Goal: Transaction & Acquisition: Obtain resource

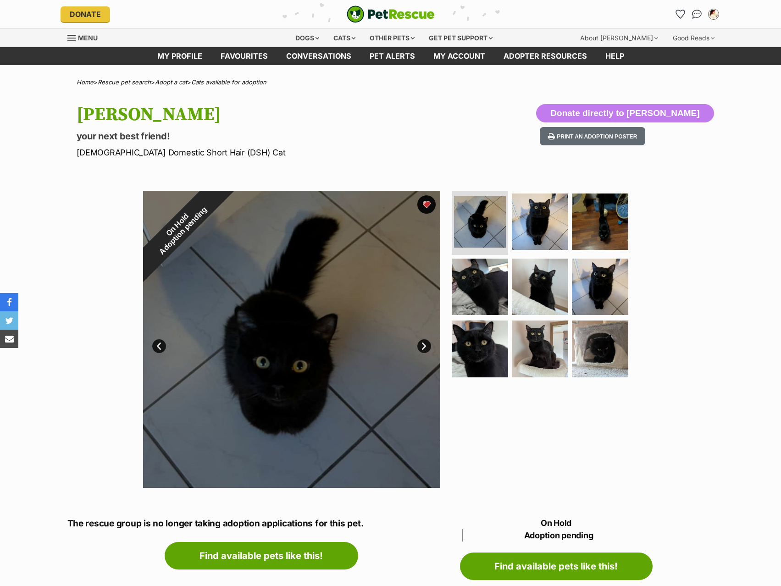
click at [367, 128] on hgroup "Pasham your next best friend! Male Domestic Short Hair (DSH) Cat" at bounding box center [271, 131] width 388 height 55
click at [482, 306] on img at bounding box center [479, 286] width 59 height 59
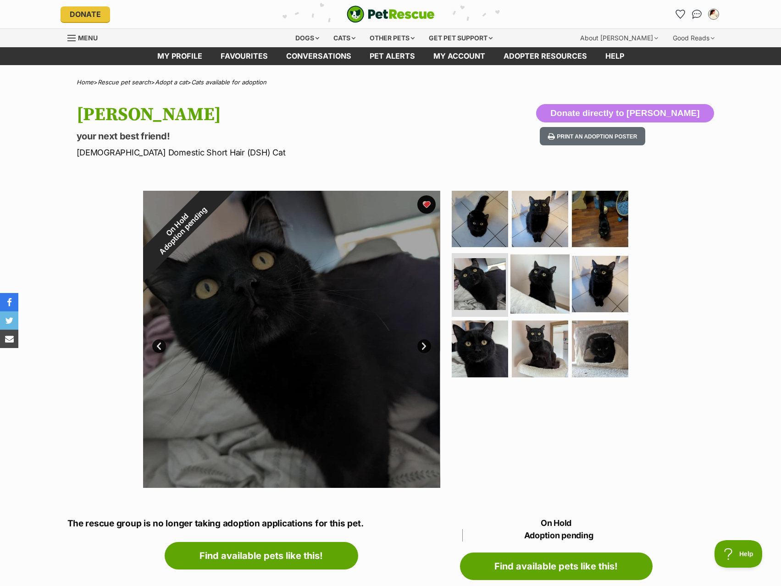
click at [555, 300] on img at bounding box center [540, 283] width 59 height 59
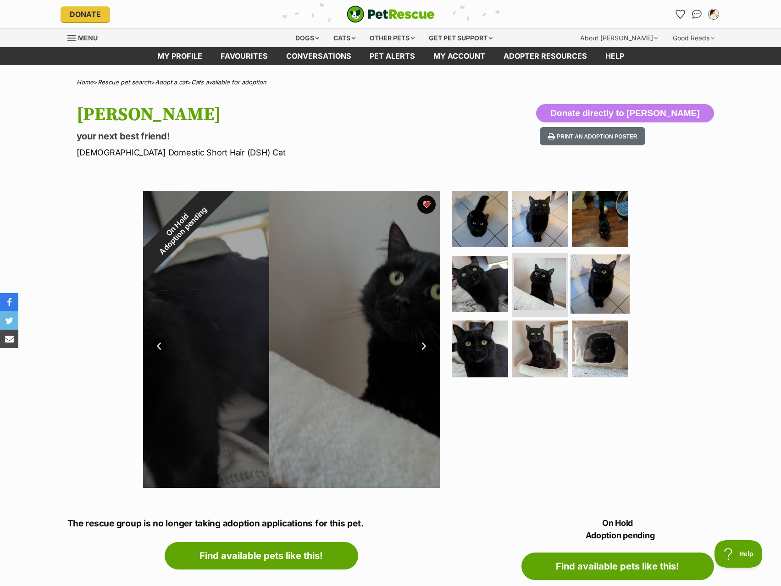
click at [595, 290] on img at bounding box center [600, 283] width 59 height 59
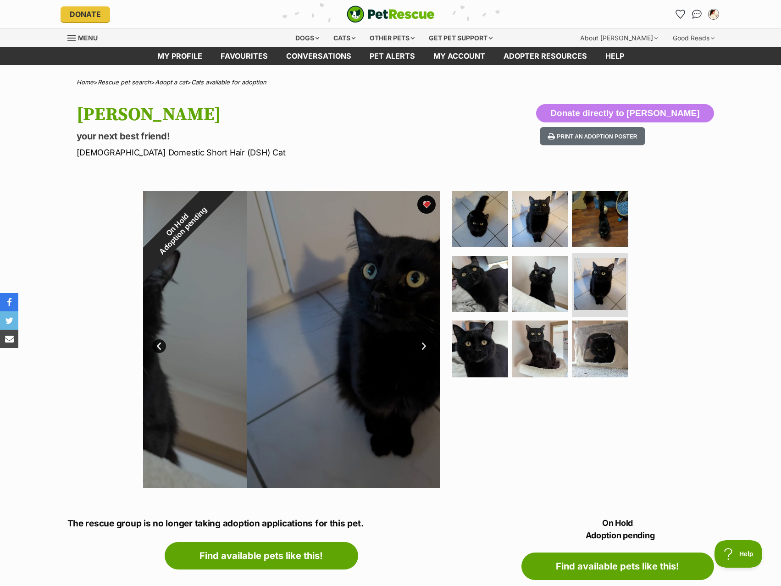
click at [567, 236] on ul at bounding box center [544, 287] width 188 height 192
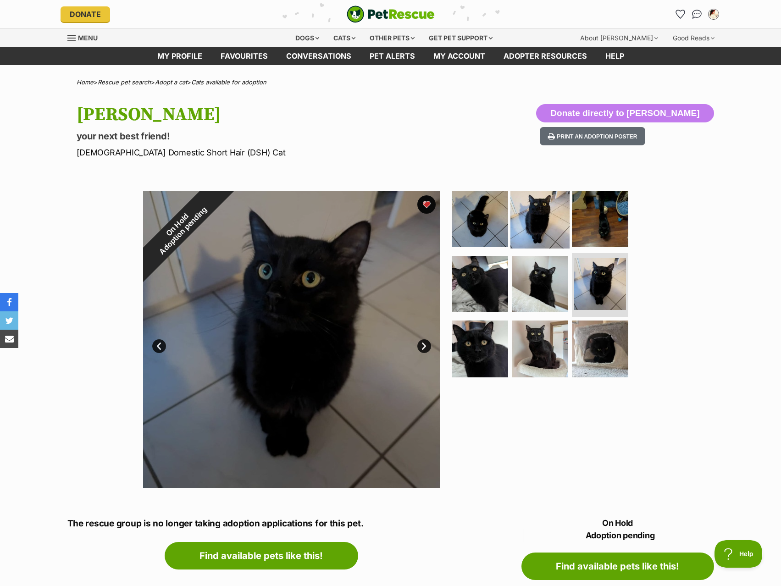
click at [544, 238] on img at bounding box center [540, 218] width 59 height 59
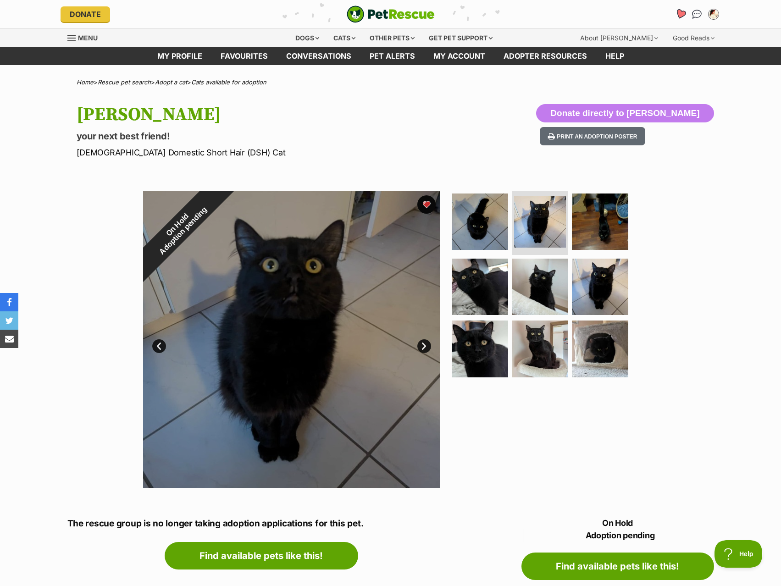
click at [682, 13] on icon "Favourites" at bounding box center [680, 14] width 11 height 11
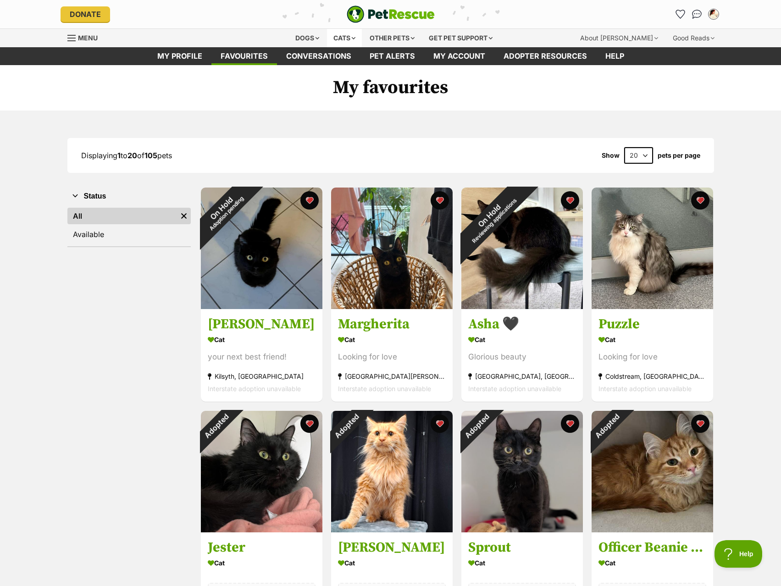
click at [342, 38] on div "Cats" at bounding box center [344, 38] width 35 height 18
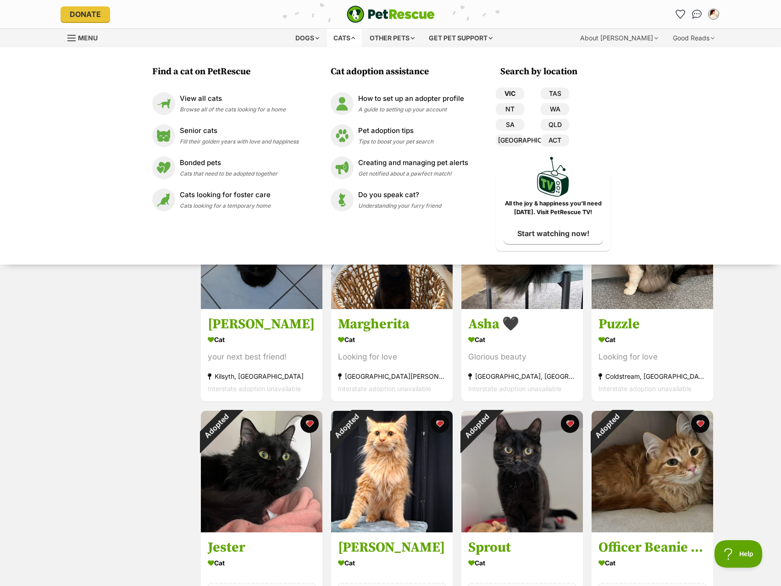
click at [501, 90] on link "VIC" at bounding box center [510, 94] width 28 height 12
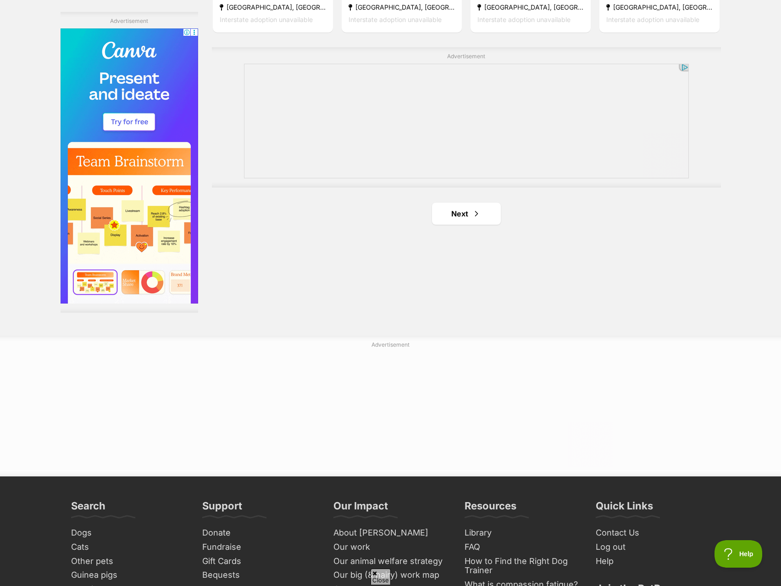
scroll to position [1560, 0]
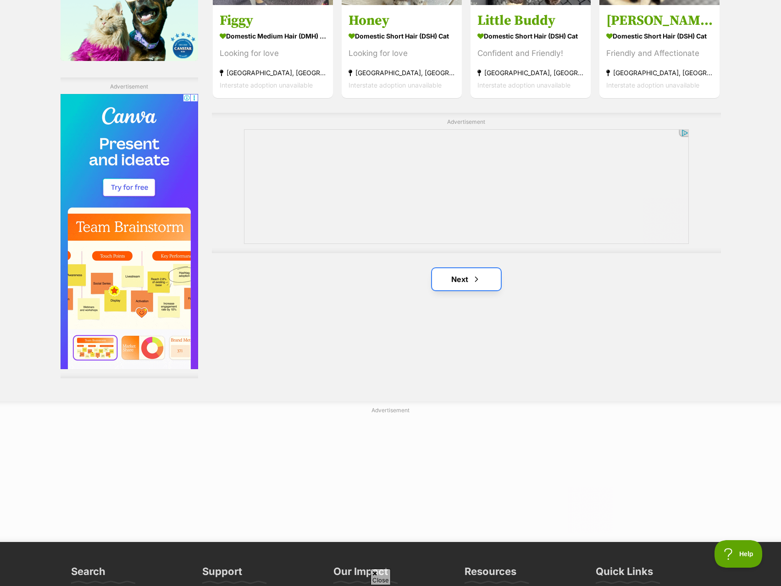
click at [483, 284] on link "Next" at bounding box center [466, 279] width 69 height 22
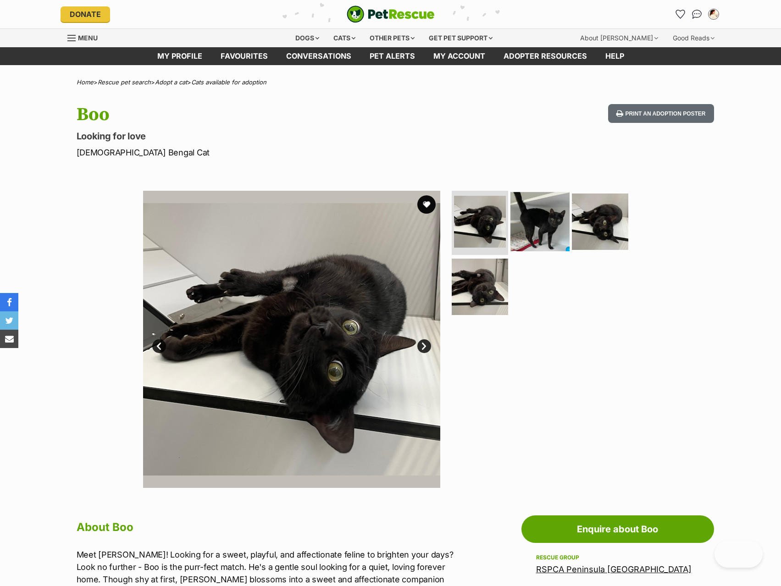
click at [519, 235] on img at bounding box center [540, 221] width 59 height 59
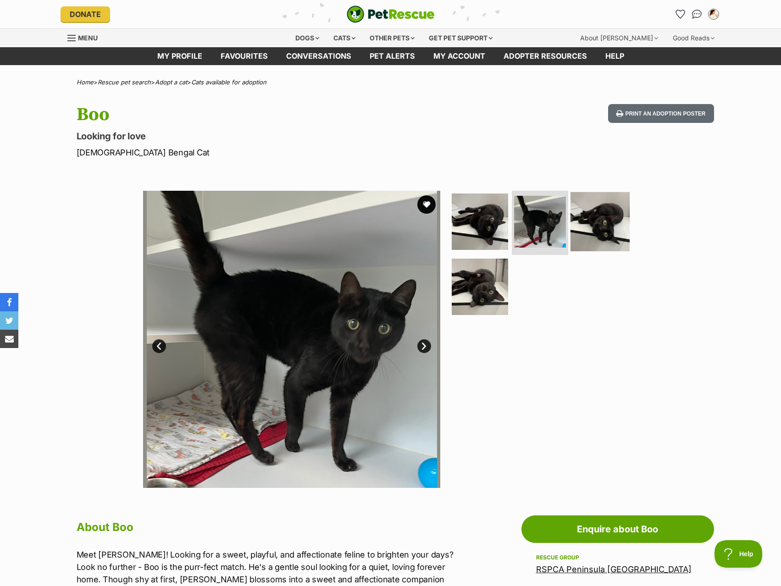
click at [616, 218] on img at bounding box center [600, 221] width 59 height 59
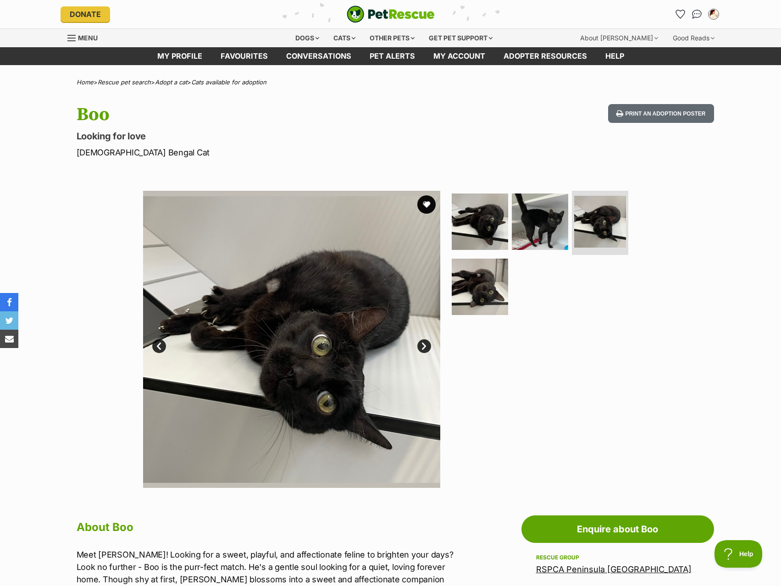
click at [530, 258] on ul at bounding box center [544, 256] width 188 height 130
click at [484, 284] on img at bounding box center [479, 286] width 59 height 59
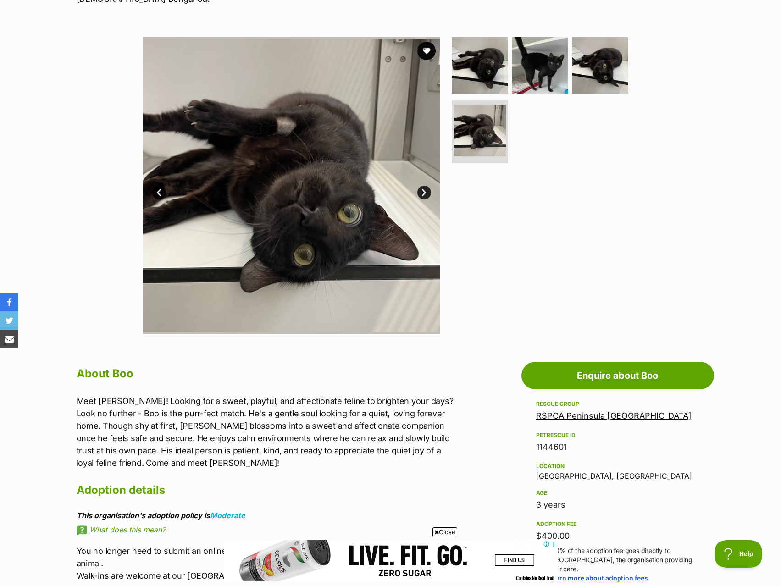
scroll to position [321, 0]
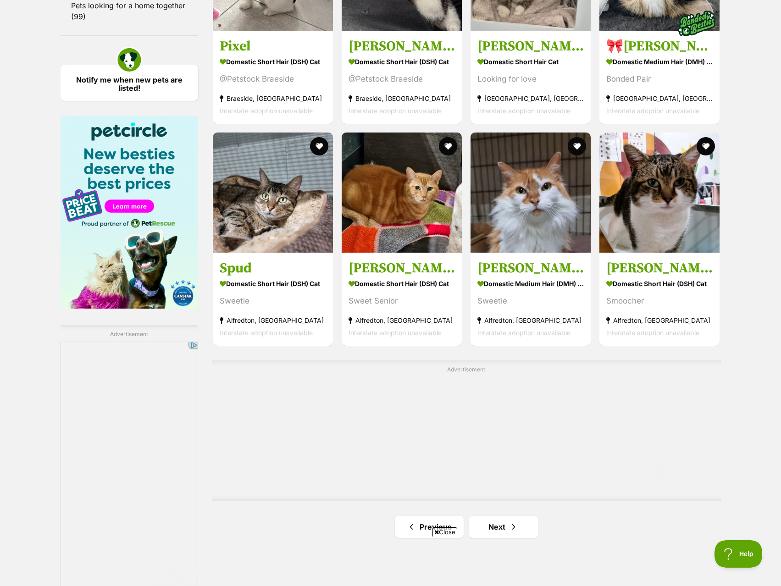
scroll to position [1376, 0]
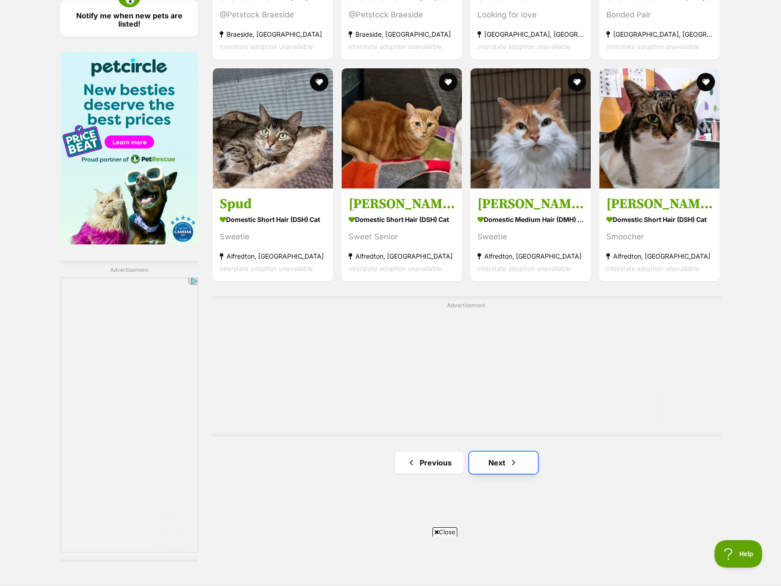
click at [499, 470] on link "Next" at bounding box center [503, 463] width 69 height 22
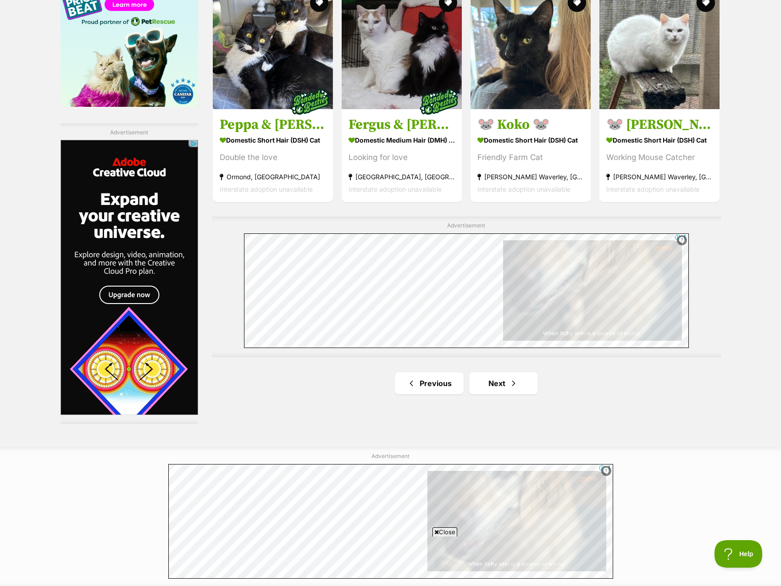
scroll to position [1697, 0]
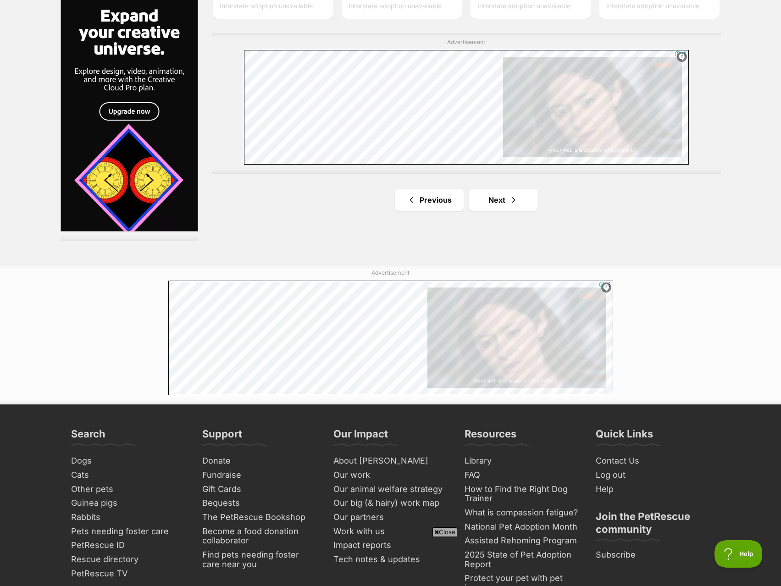
click at [550, 203] on ul "Previous Next" at bounding box center [466, 200] width 509 height 22
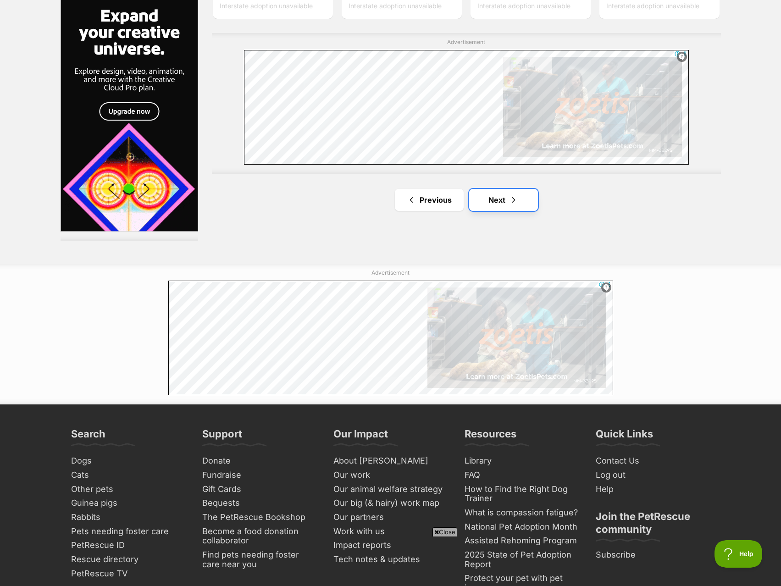
click at [534, 203] on link "Next" at bounding box center [503, 200] width 69 height 22
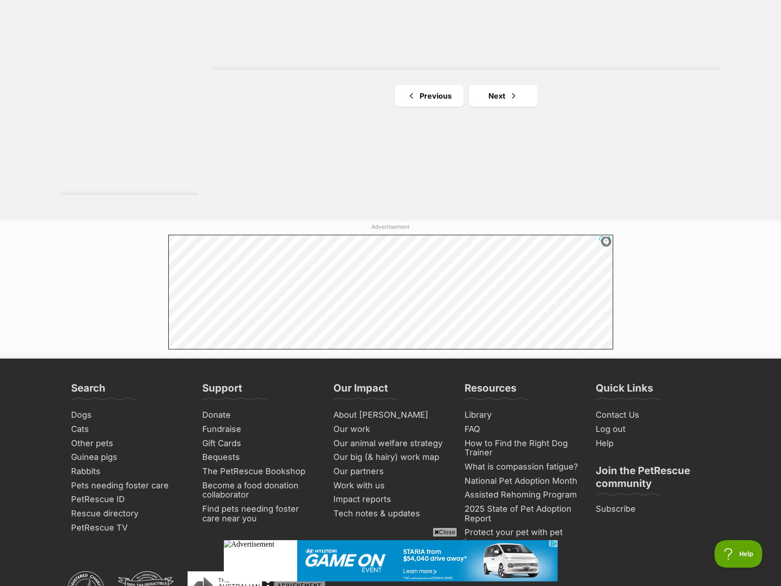
click at [97, 235] on div "Ads powered by" at bounding box center [390, 292] width 781 height 115
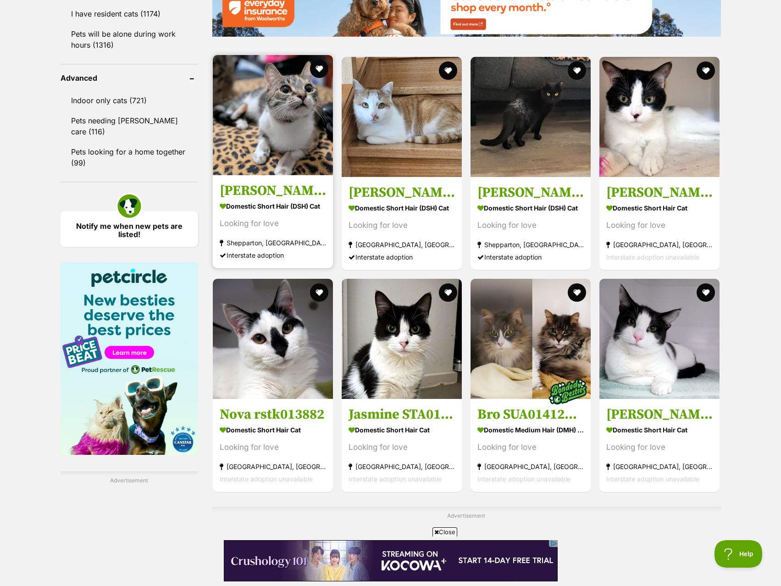
scroll to position [1468, 0]
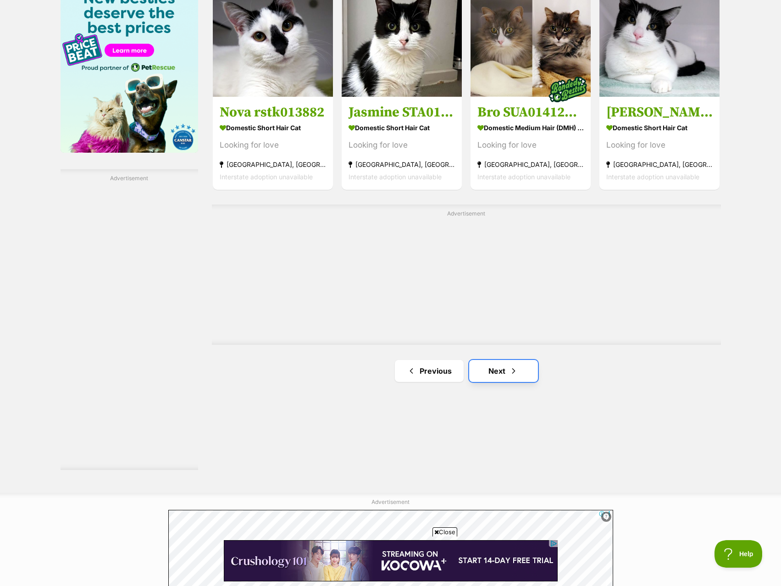
click at [514, 367] on span "Next page" at bounding box center [513, 371] width 9 height 11
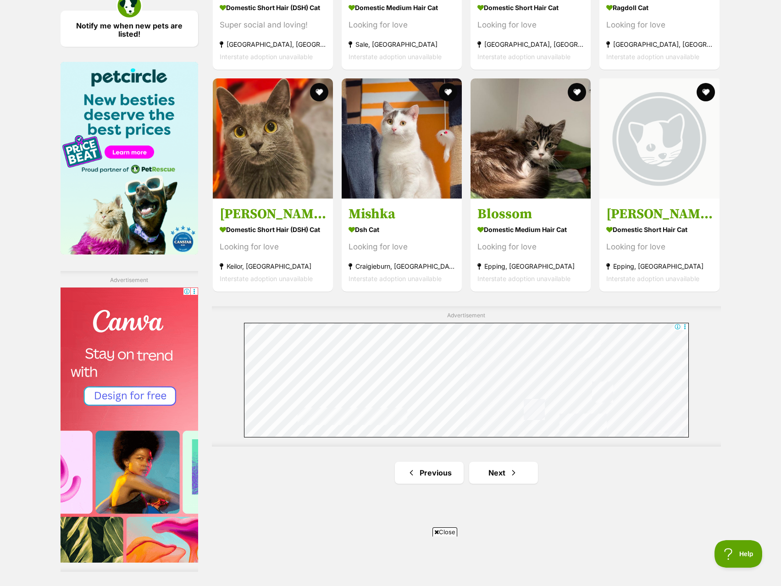
scroll to position [1560, 0]
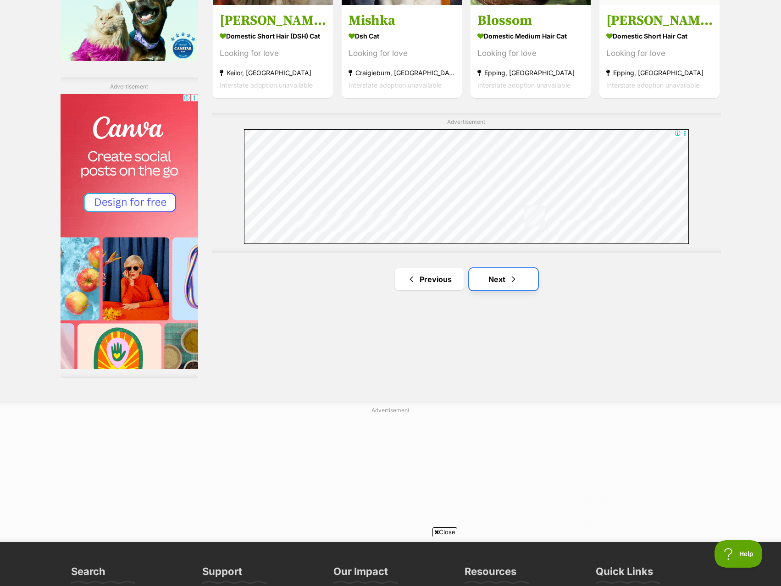
click at [501, 279] on link "Next" at bounding box center [503, 279] width 69 height 22
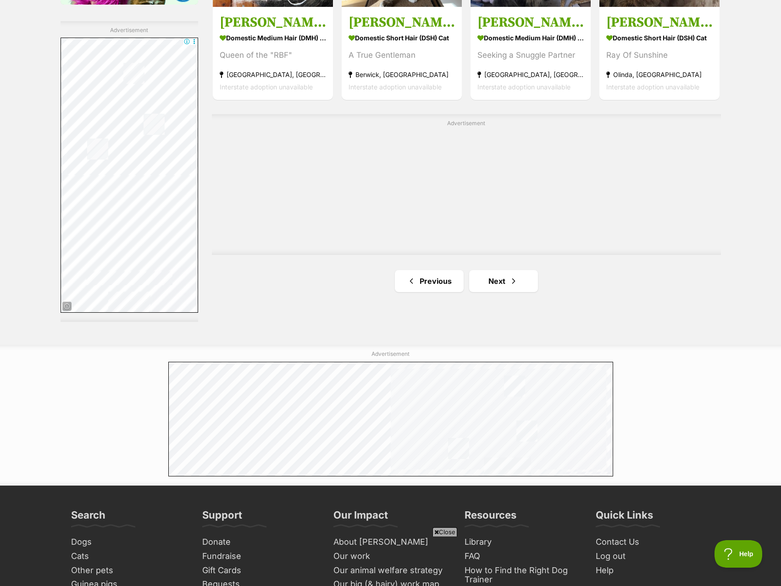
scroll to position [1743, 0]
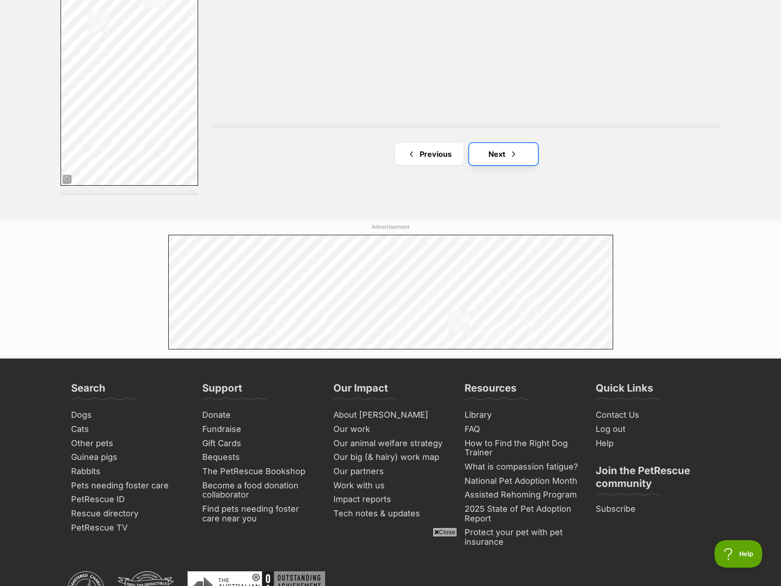
click at [509, 150] on span "Next page" at bounding box center [513, 154] width 9 height 11
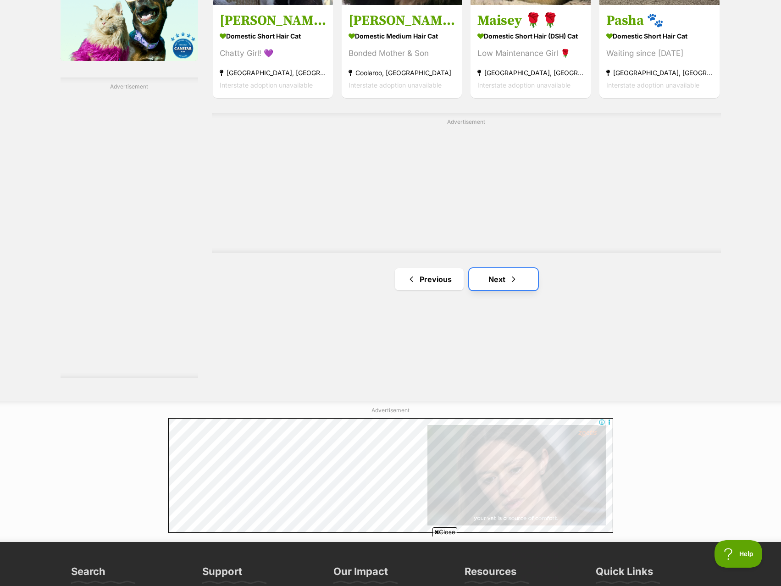
click at [495, 273] on link "Next" at bounding box center [503, 279] width 69 height 22
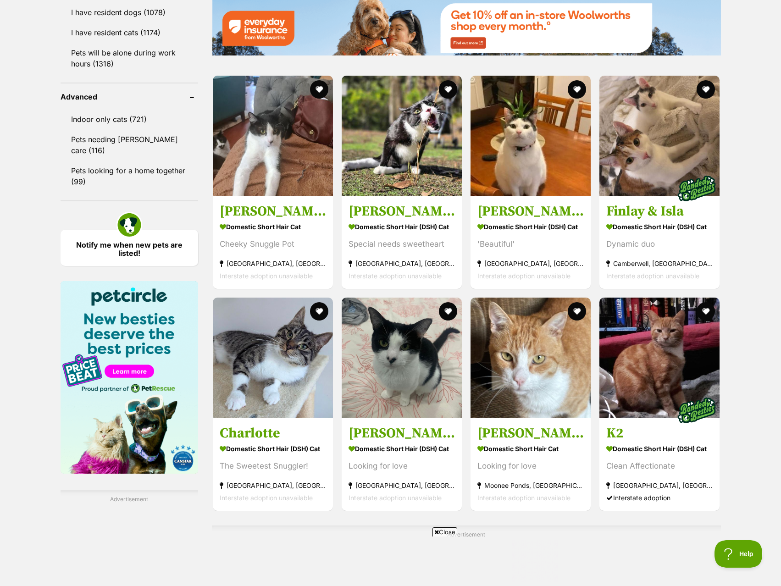
scroll to position [1514, 0]
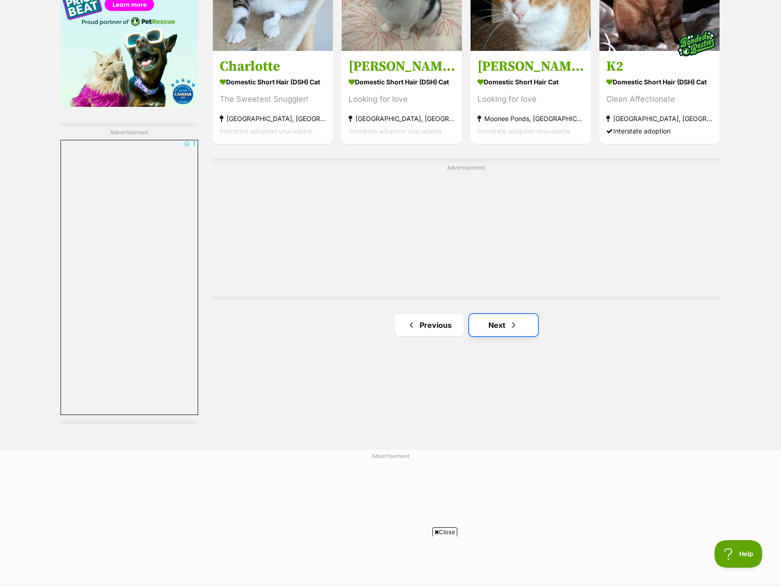
click at [495, 324] on link "Next" at bounding box center [503, 325] width 69 height 22
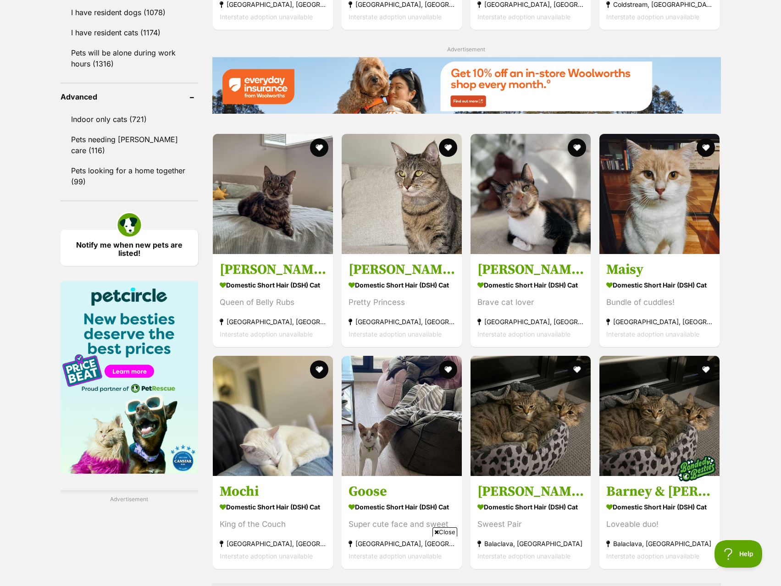
scroll to position [1514, 0]
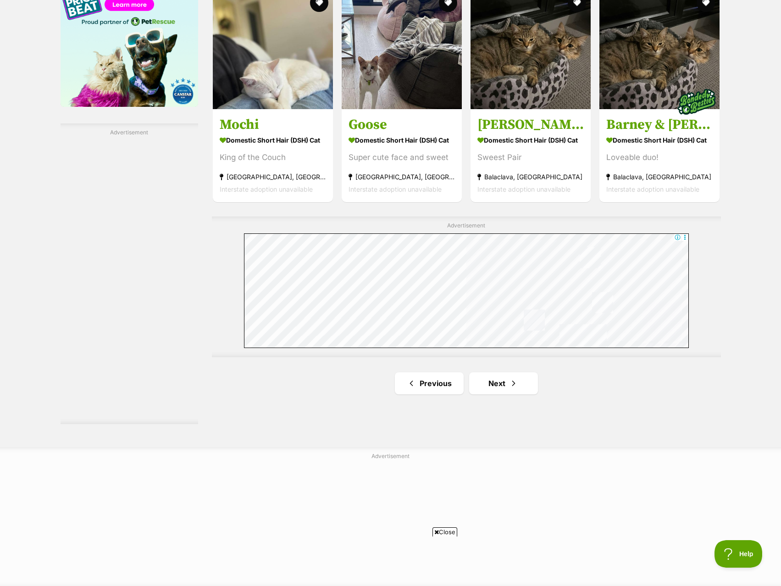
click at [474, 387] on link "Next" at bounding box center [503, 383] width 69 height 22
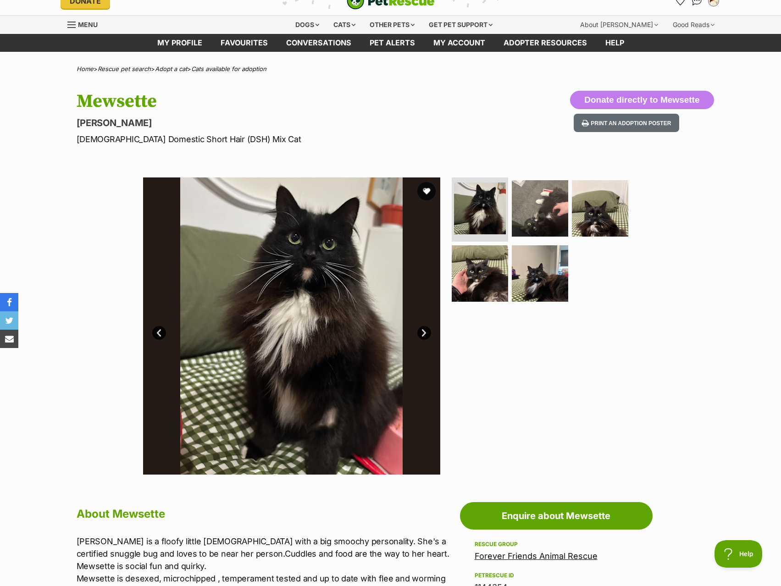
scroll to position [138, 0]
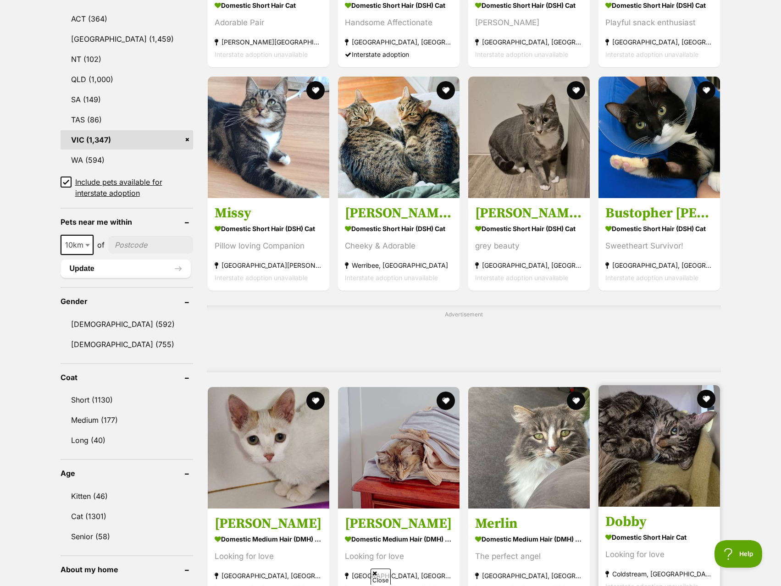
click at [678, 417] on img at bounding box center [660, 446] width 122 height 122
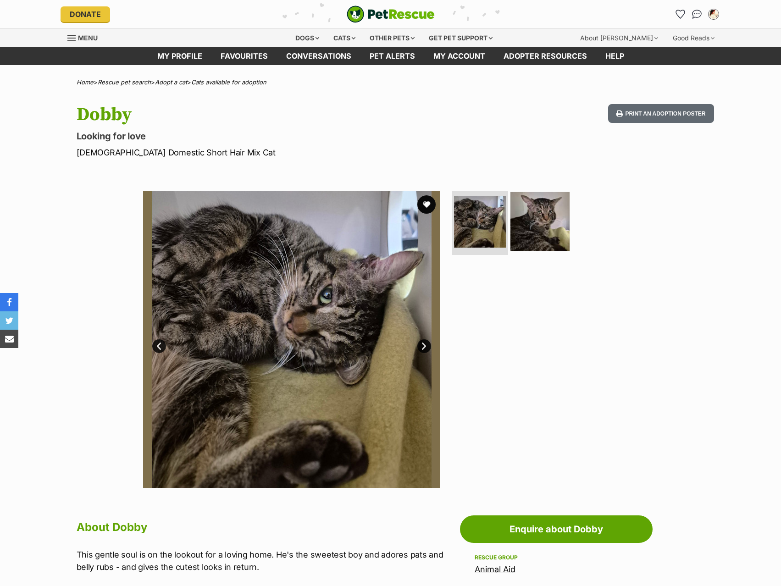
click at [517, 236] on img at bounding box center [540, 221] width 59 height 59
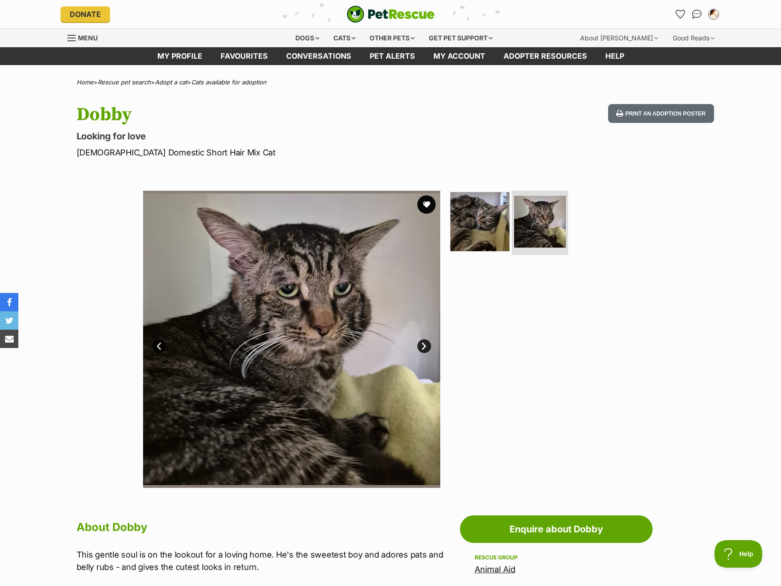
click at [494, 240] on img at bounding box center [479, 221] width 59 height 59
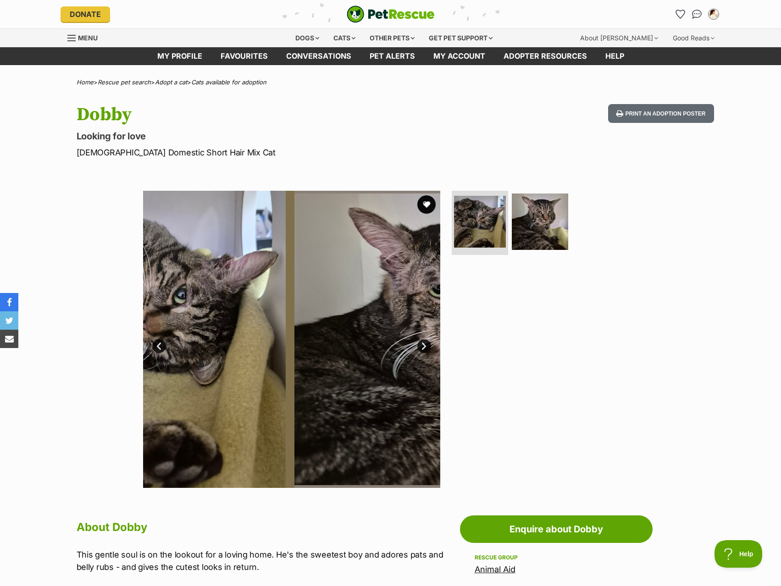
click at [516, 140] on div "Dobby Looking for love Male Domestic Short Hair Mix Cat Print an adoption poster" at bounding box center [391, 131] width 674 height 55
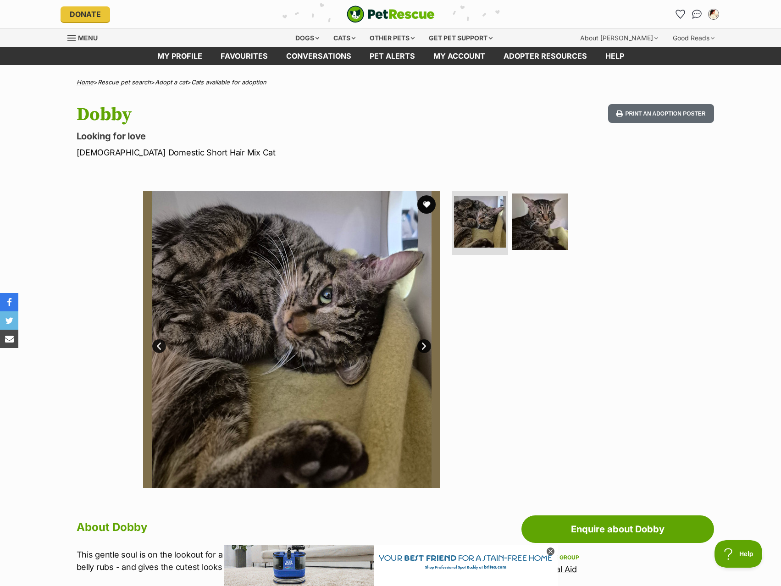
click at [93, 35] on span "Menu" at bounding box center [88, 38] width 20 height 8
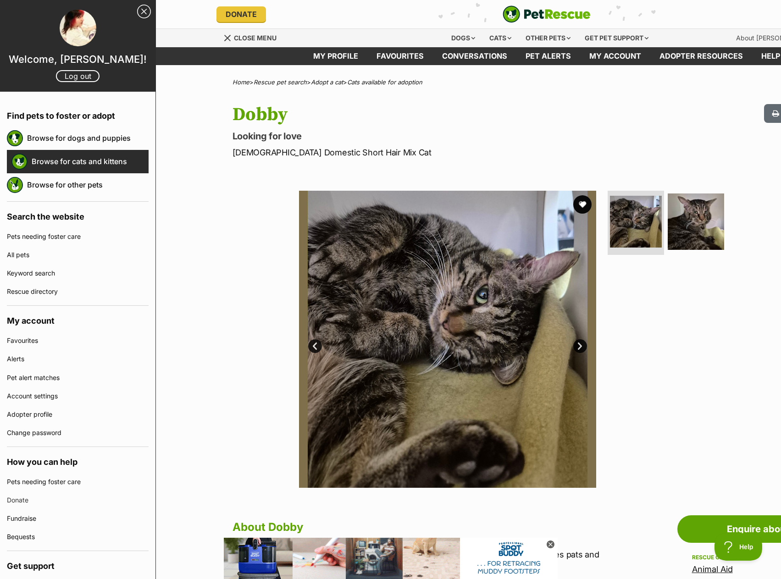
click at [61, 164] on link "Browse for cats and kittens" at bounding box center [90, 161] width 117 height 19
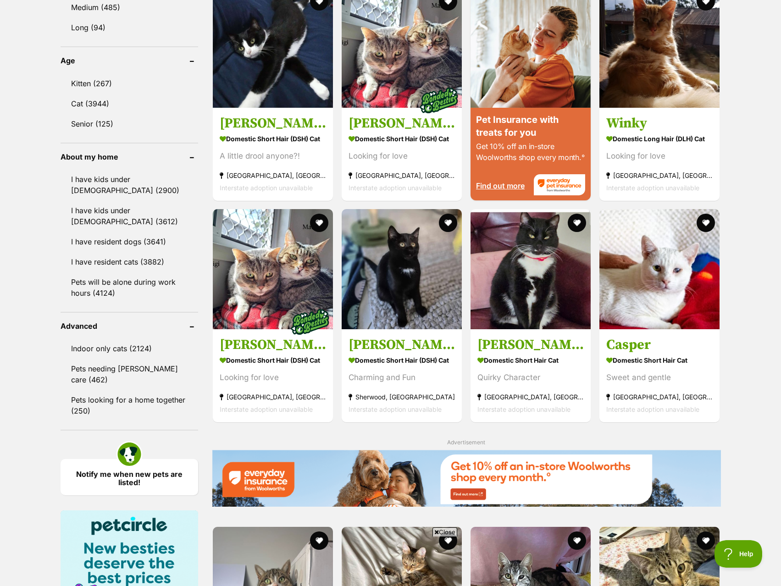
scroll to position [826, 0]
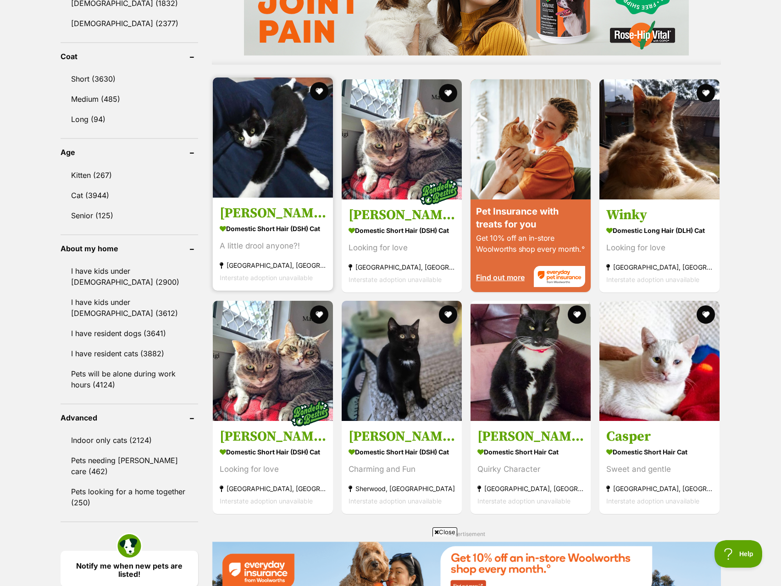
click at [267, 147] on img at bounding box center [273, 138] width 120 height 120
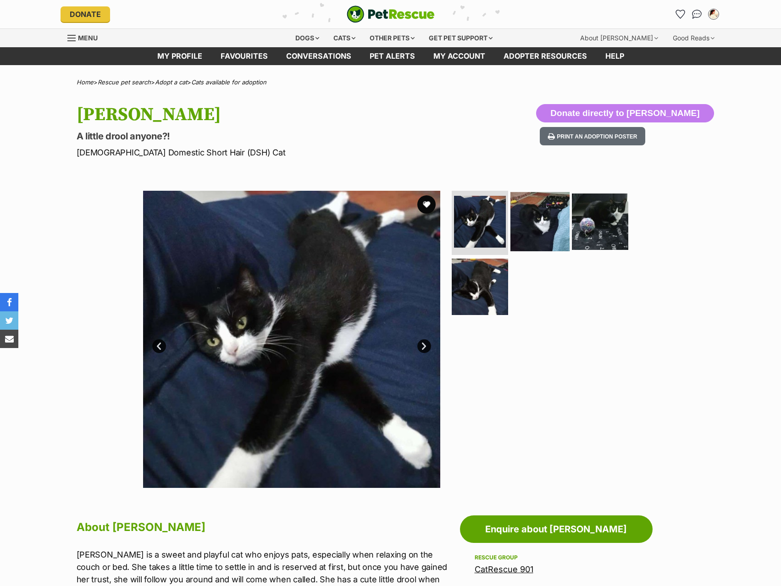
click at [551, 213] on img at bounding box center [540, 221] width 59 height 59
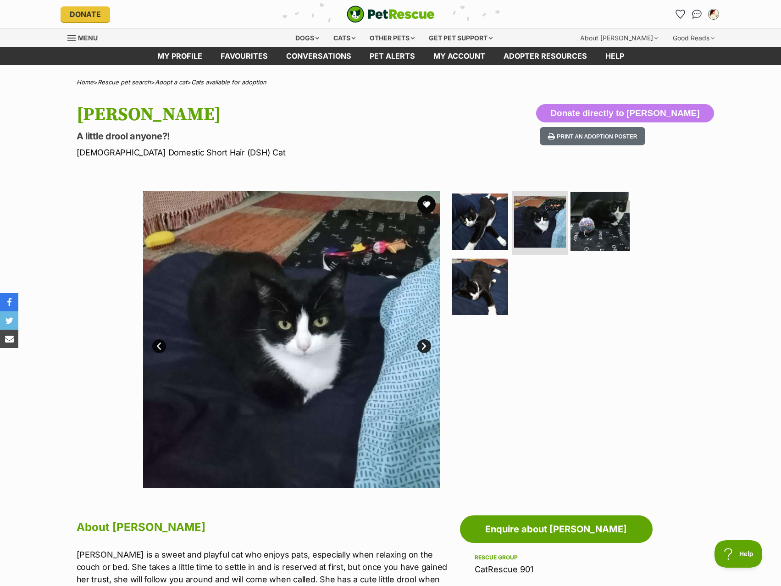
click at [595, 224] on img at bounding box center [600, 221] width 59 height 59
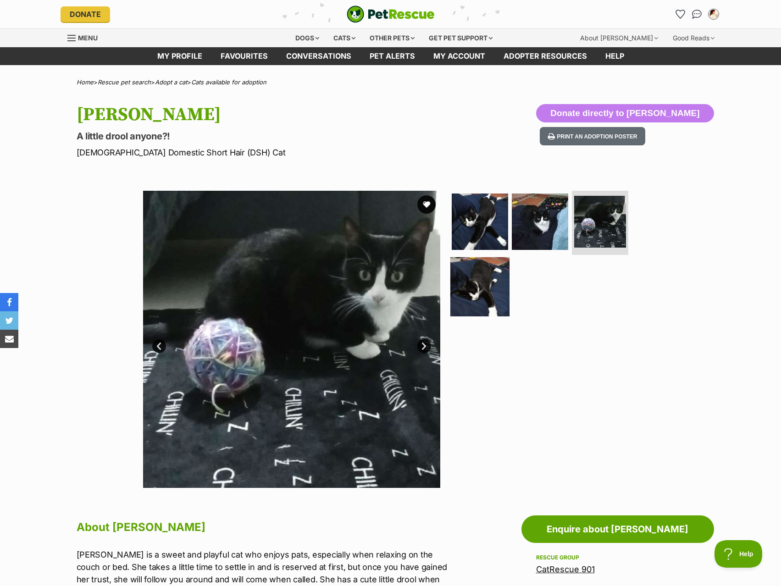
click at [470, 292] on img at bounding box center [479, 286] width 59 height 59
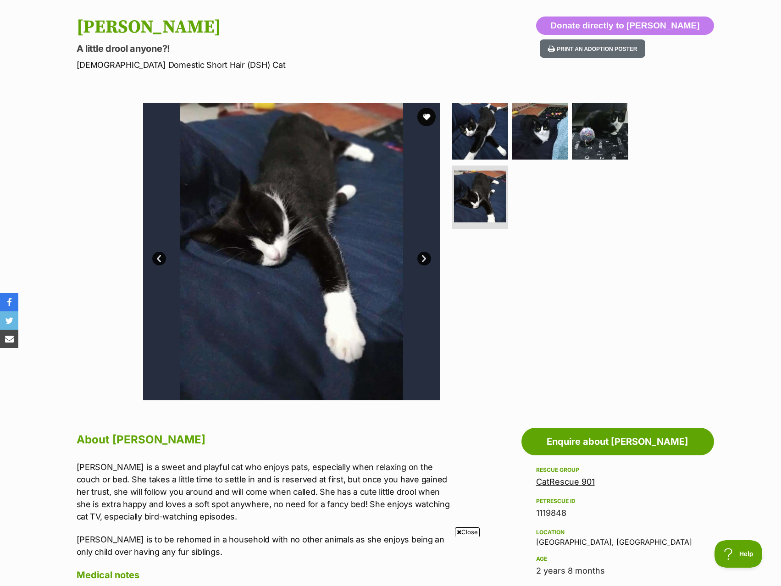
scroll to position [92, 0]
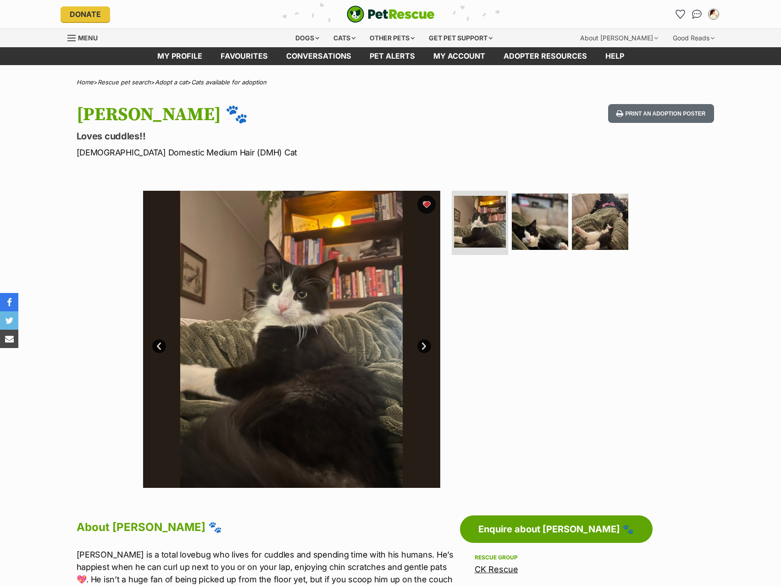
click at [568, 192] on ul at bounding box center [544, 225] width 188 height 68
click at [558, 206] on img at bounding box center [540, 221] width 59 height 59
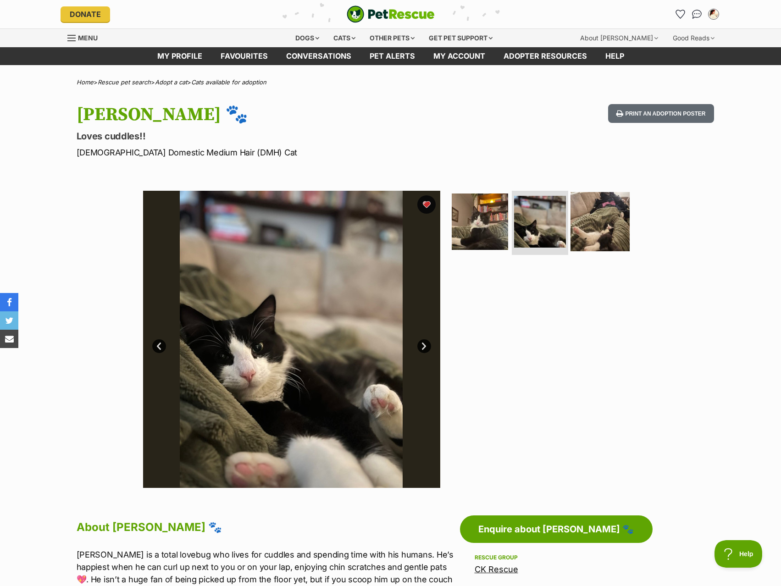
click at [614, 219] on img at bounding box center [600, 221] width 59 height 59
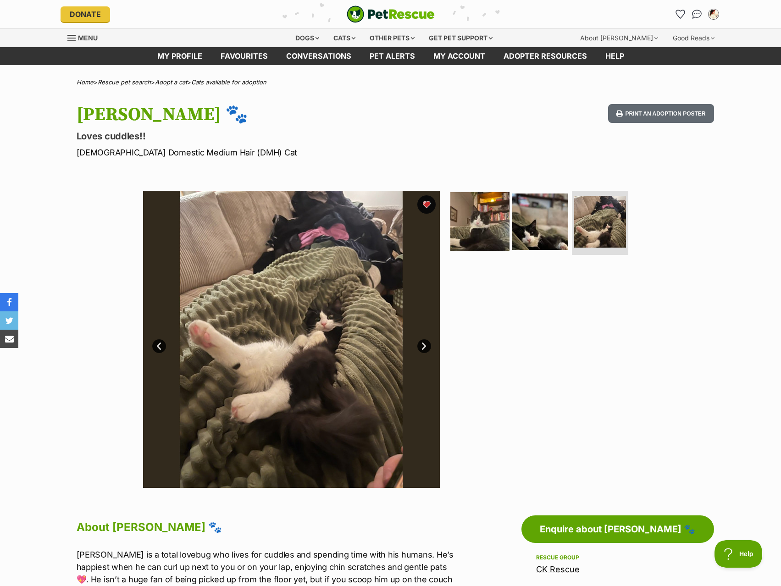
click at [507, 224] on img at bounding box center [479, 221] width 59 height 59
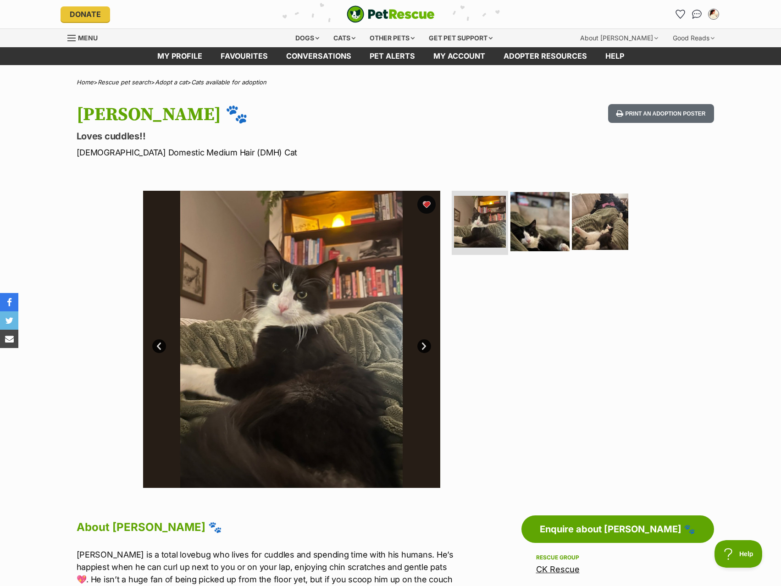
click at [563, 233] on img at bounding box center [540, 221] width 59 height 59
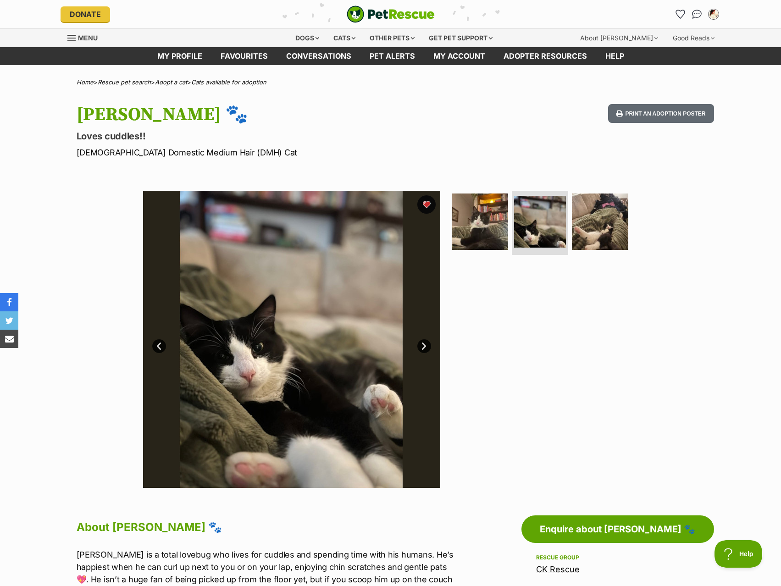
click at [97, 113] on h1 "[PERSON_NAME] 🐾" at bounding box center [271, 114] width 388 height 21
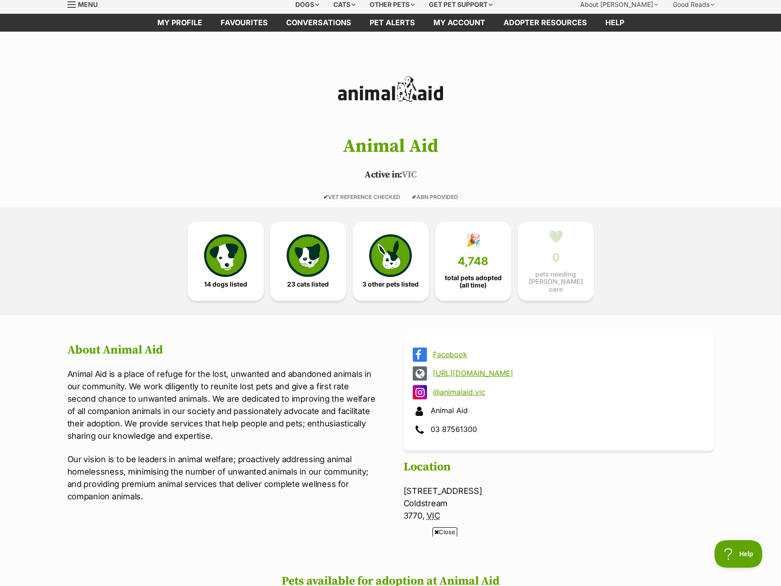
scroll to position [17, 0]
